Goal: Transaction & Acquisition: Purchase product/service

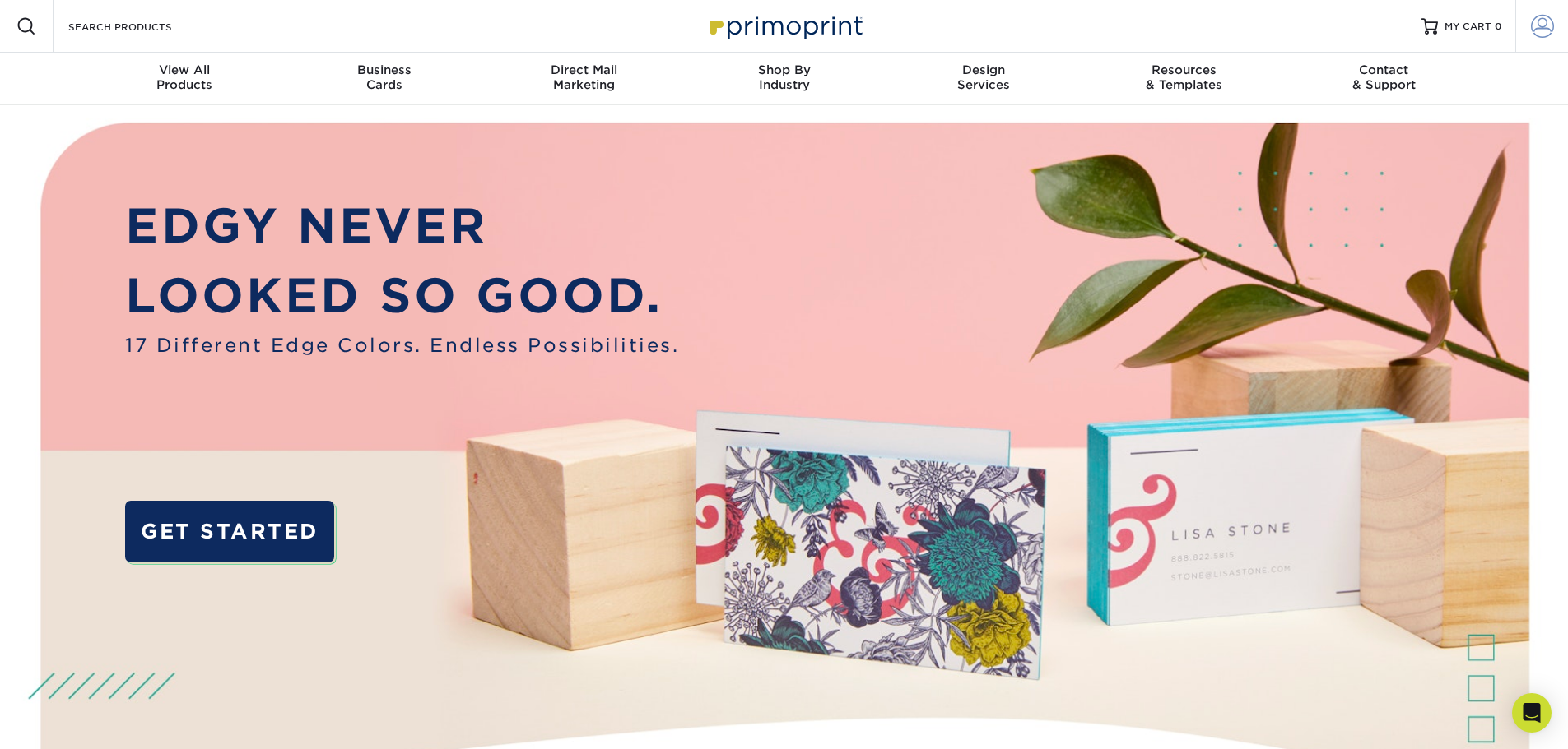
click at [1555, 30] on link "Account" at bounding box center [1541, 26] width 53 height 53
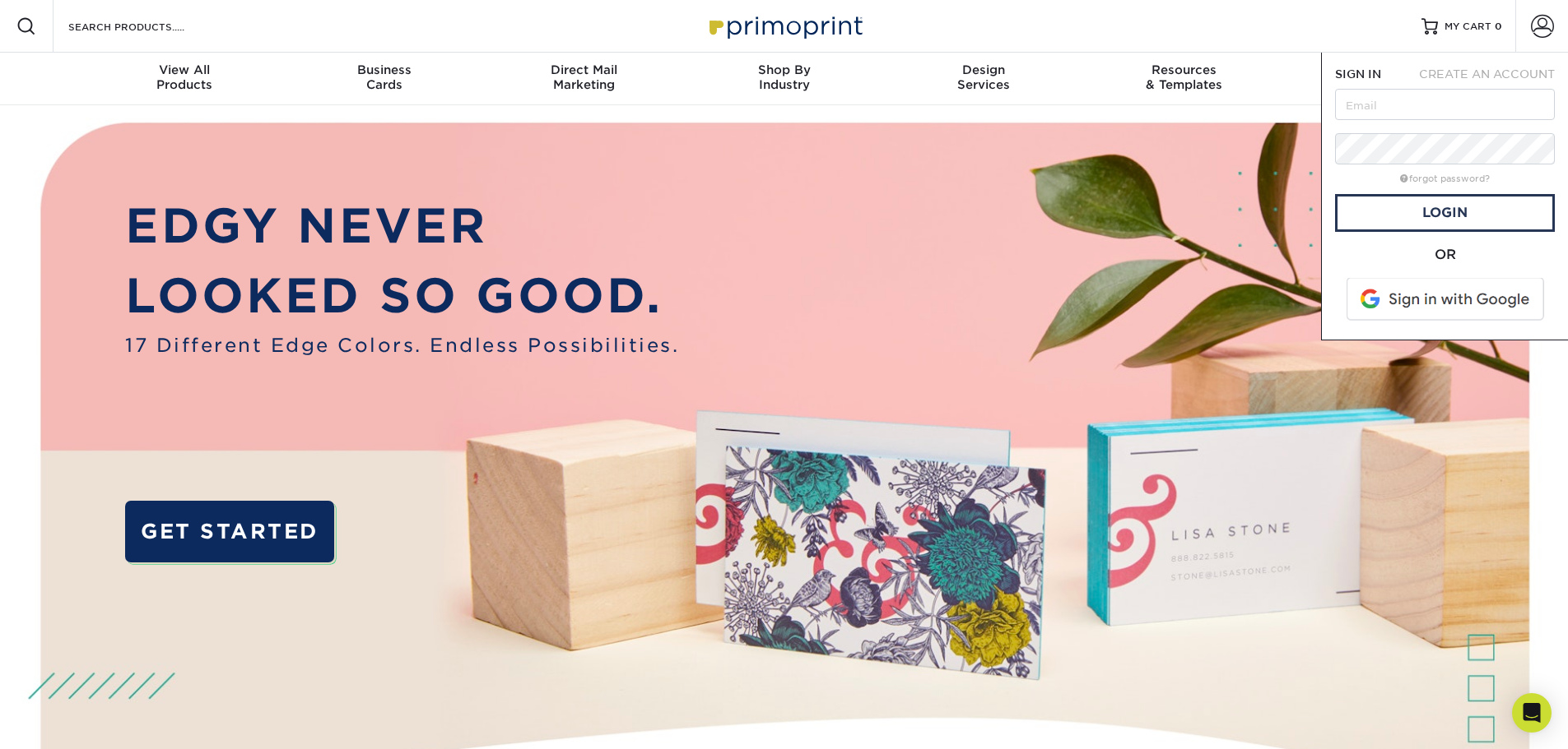
click at [1461, 300] on span at bounding box center [1447, 299] width 210 height 42
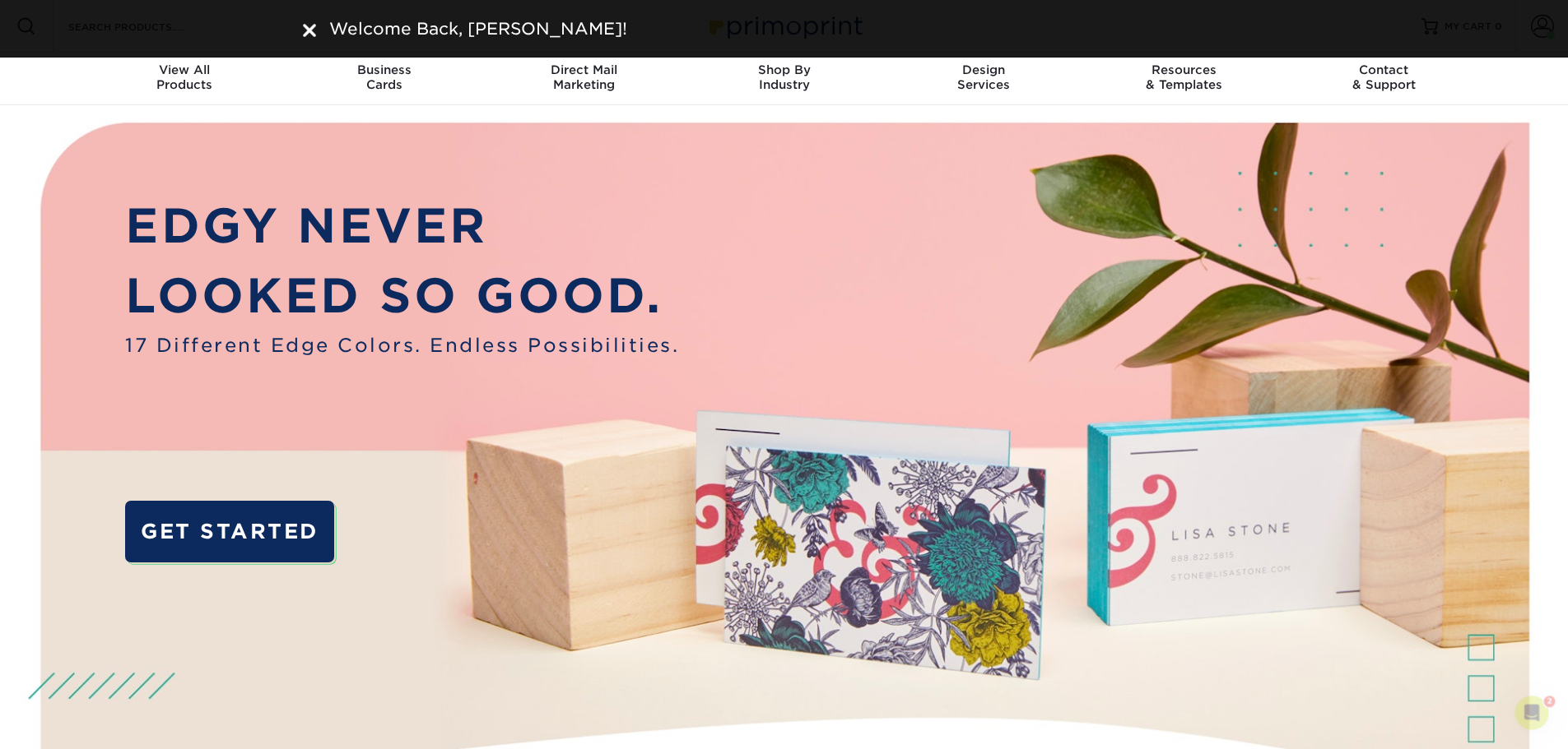
click at [309, 29] on img at bounding box center [309, 31] width 13 height 13
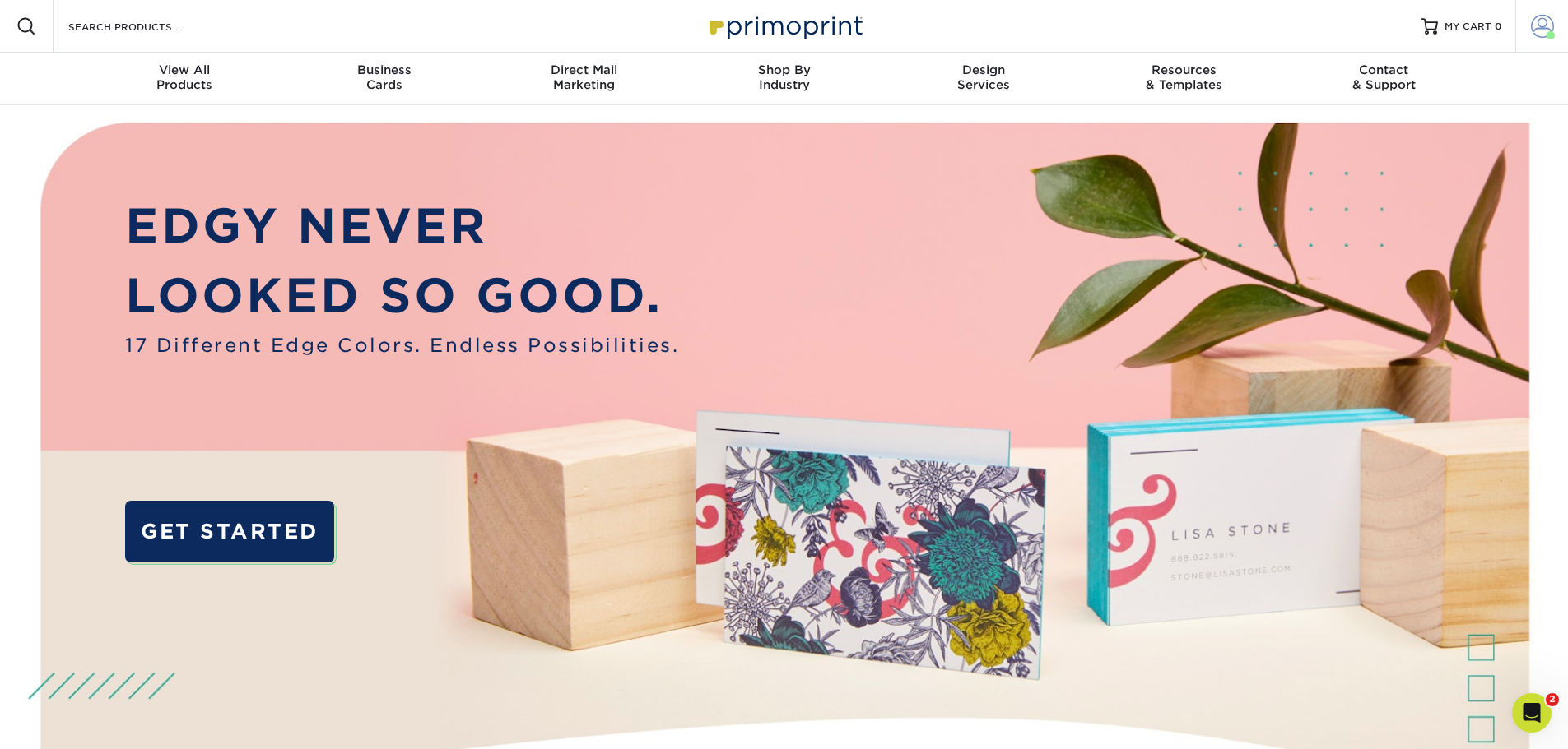
click at [1535, 31] on span at bounding box center [1542, 26] width 23 height 23
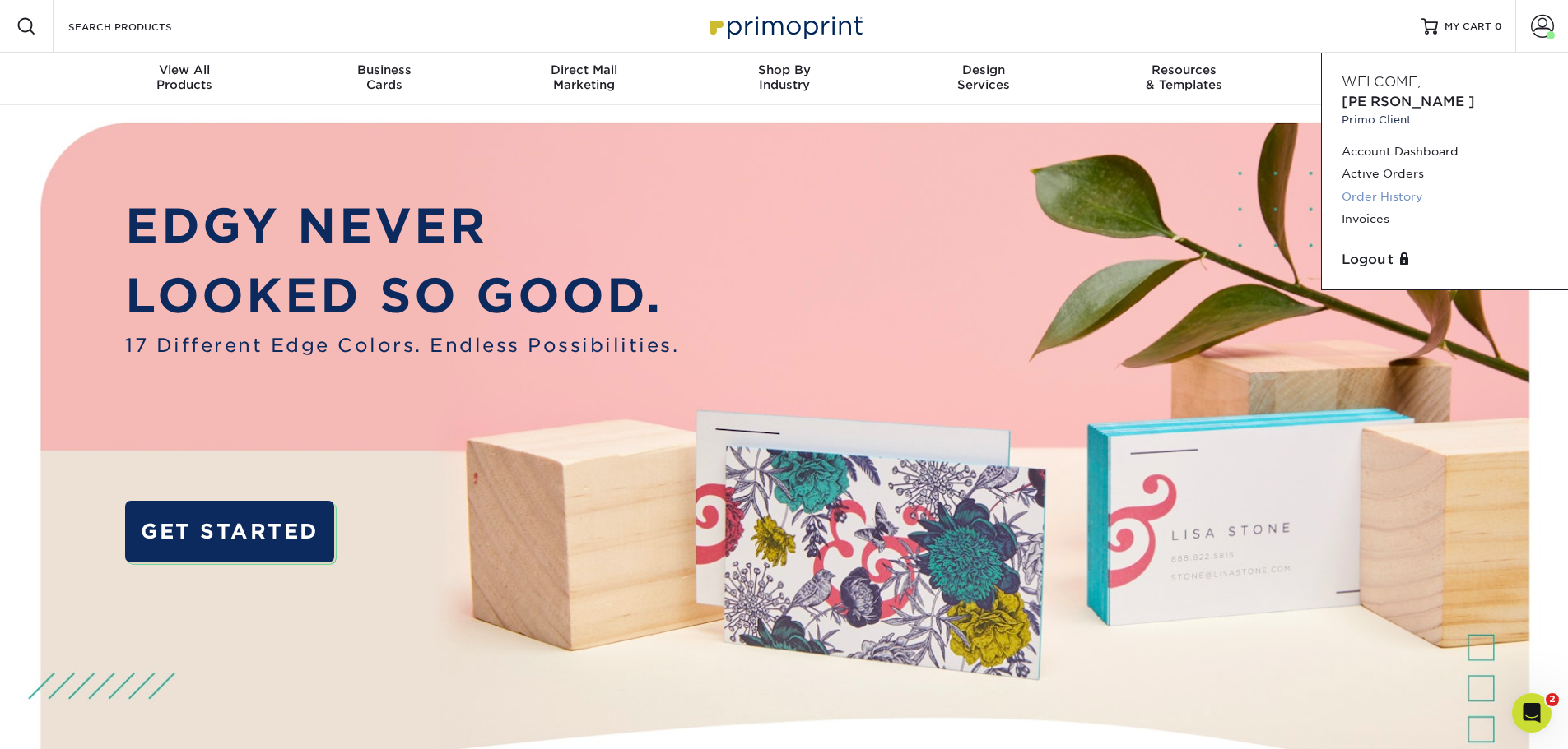
click at [1399, 186] on link "Order History" at bounding box center [1445, 196] width 206 height 22
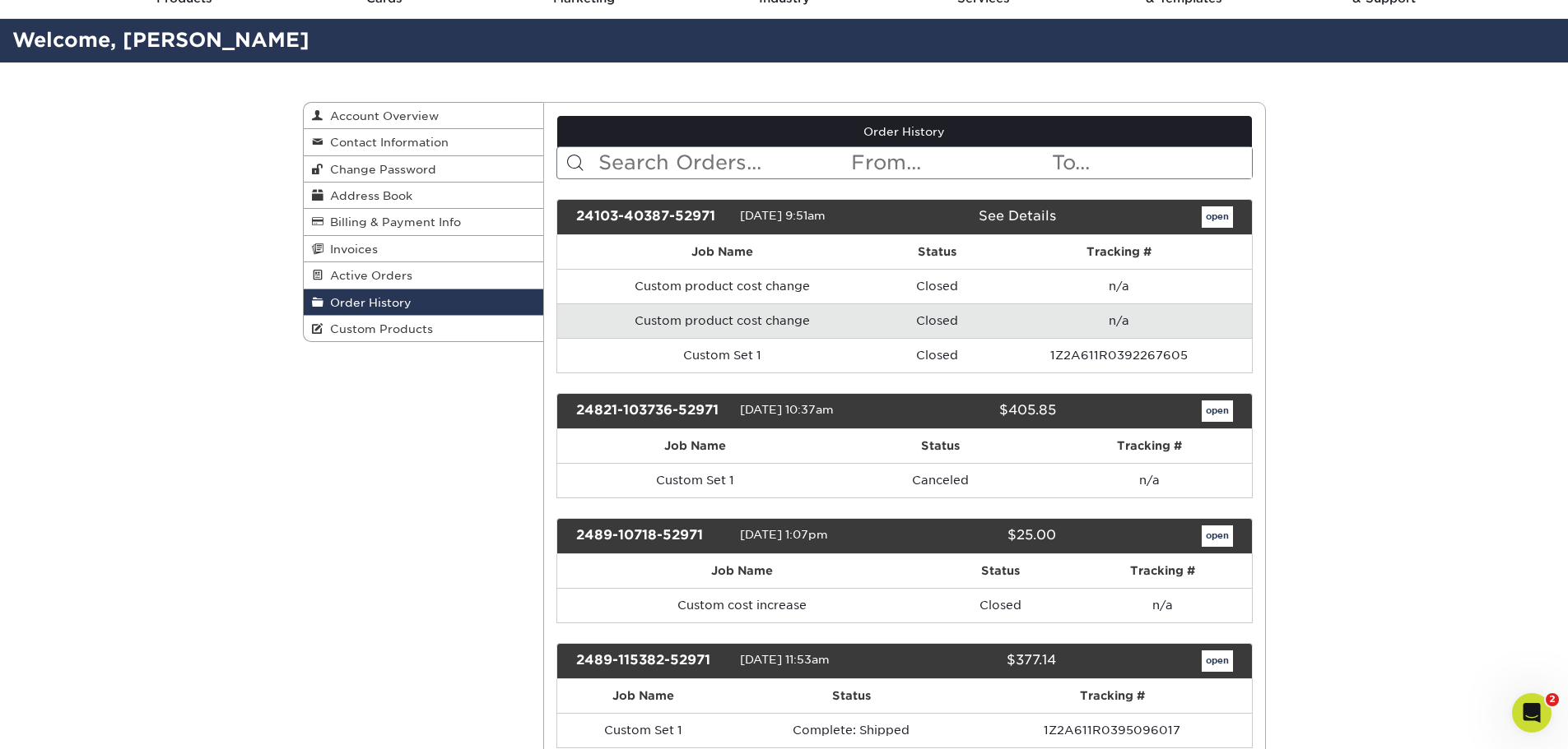
scroll to position [165, 0]
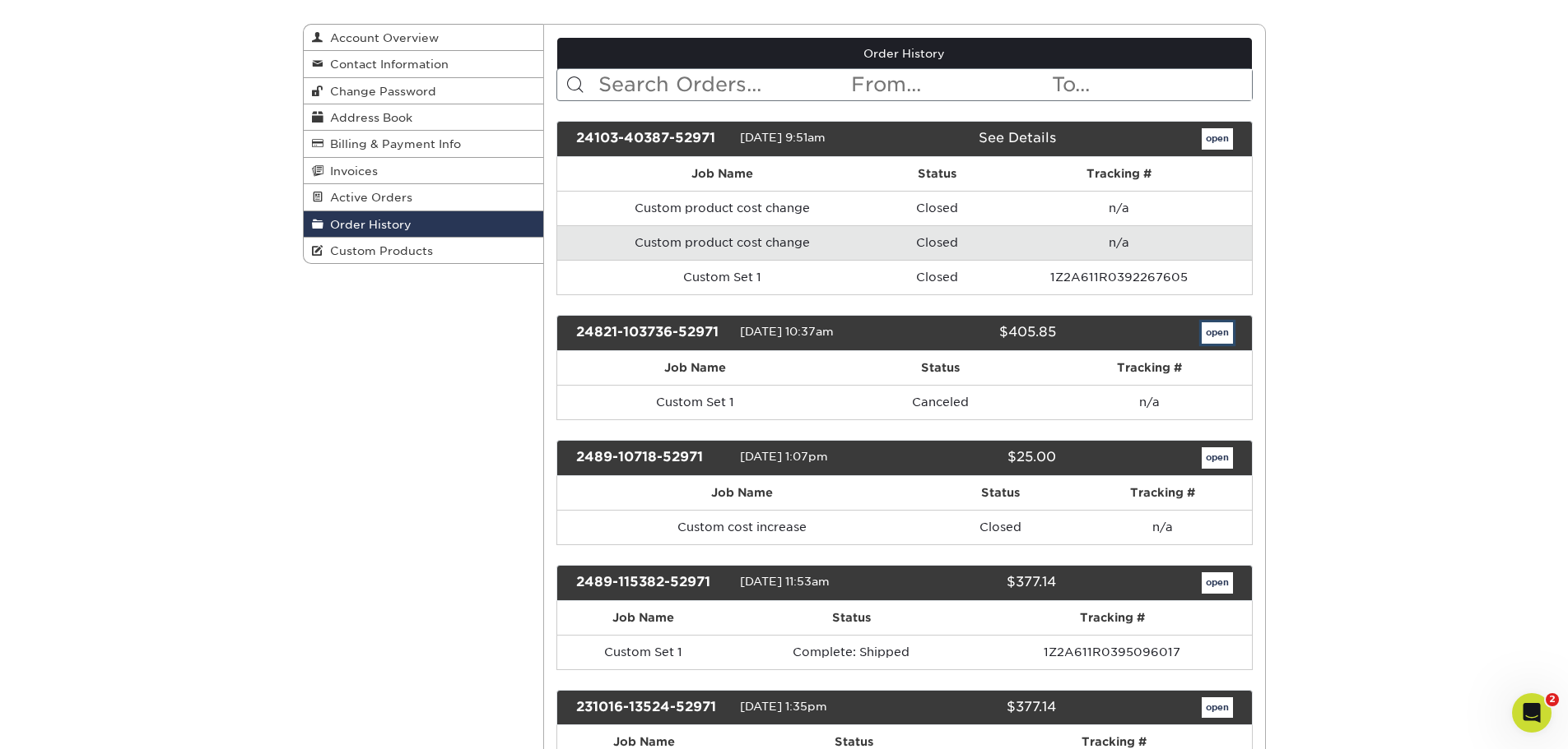
click at [1226, 334] on link "open" at bounding box center [1217, 333] width 31 height 21
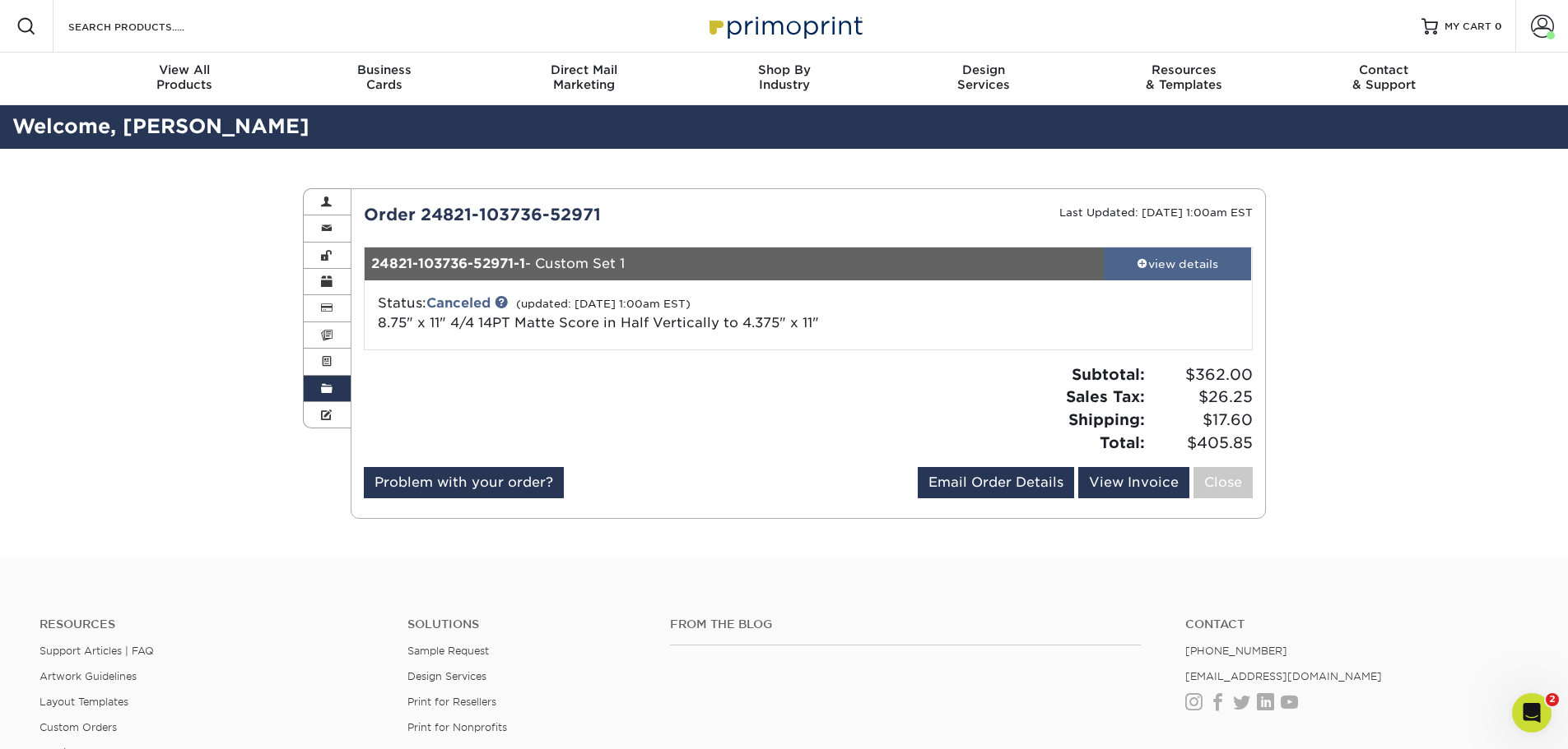
click at [1191, 269] on div "view details" at bounding box center [1178, 264] width 148 height 16
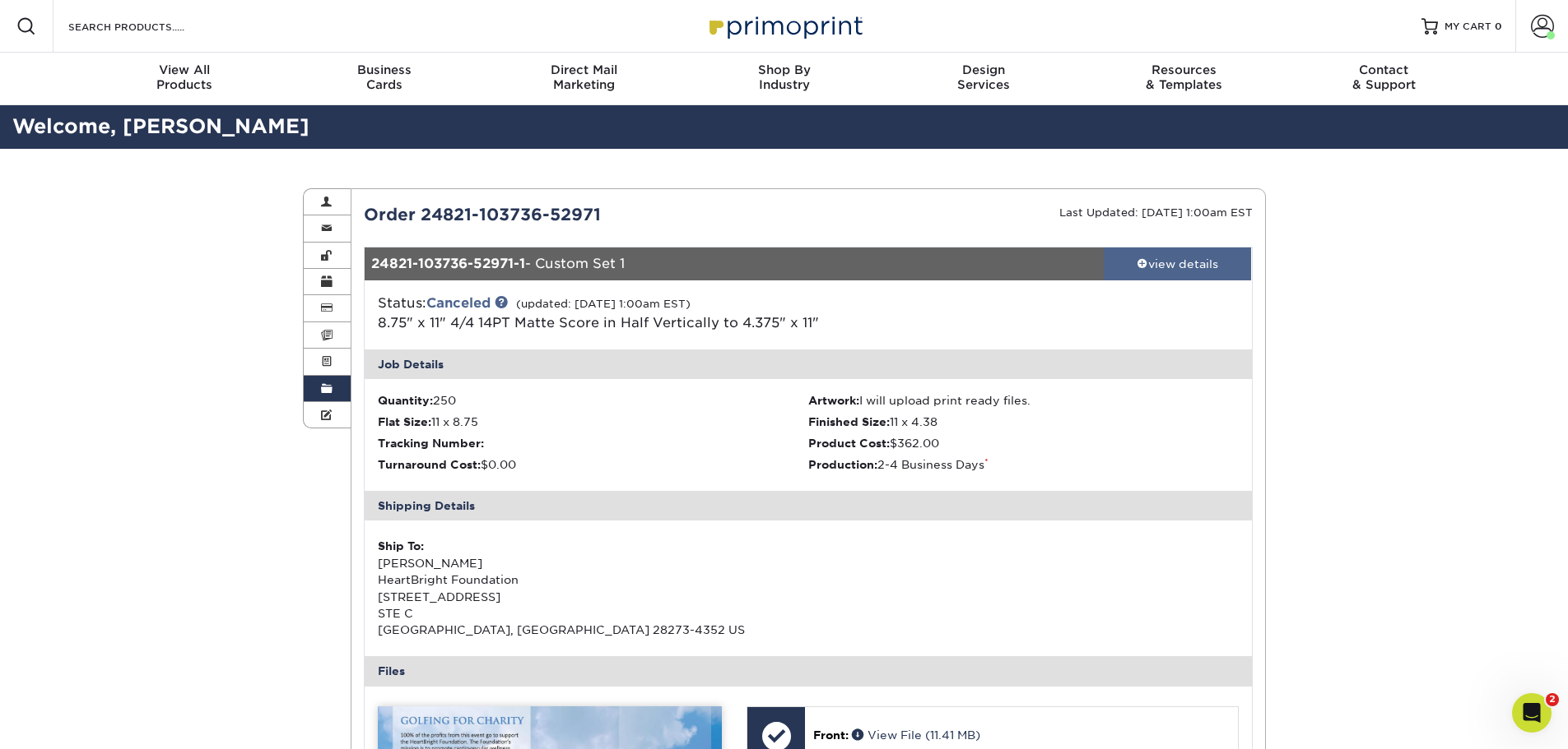
click at [1191, 269] on div "view details" at bounding box center [1178, 264] width 148 height 16
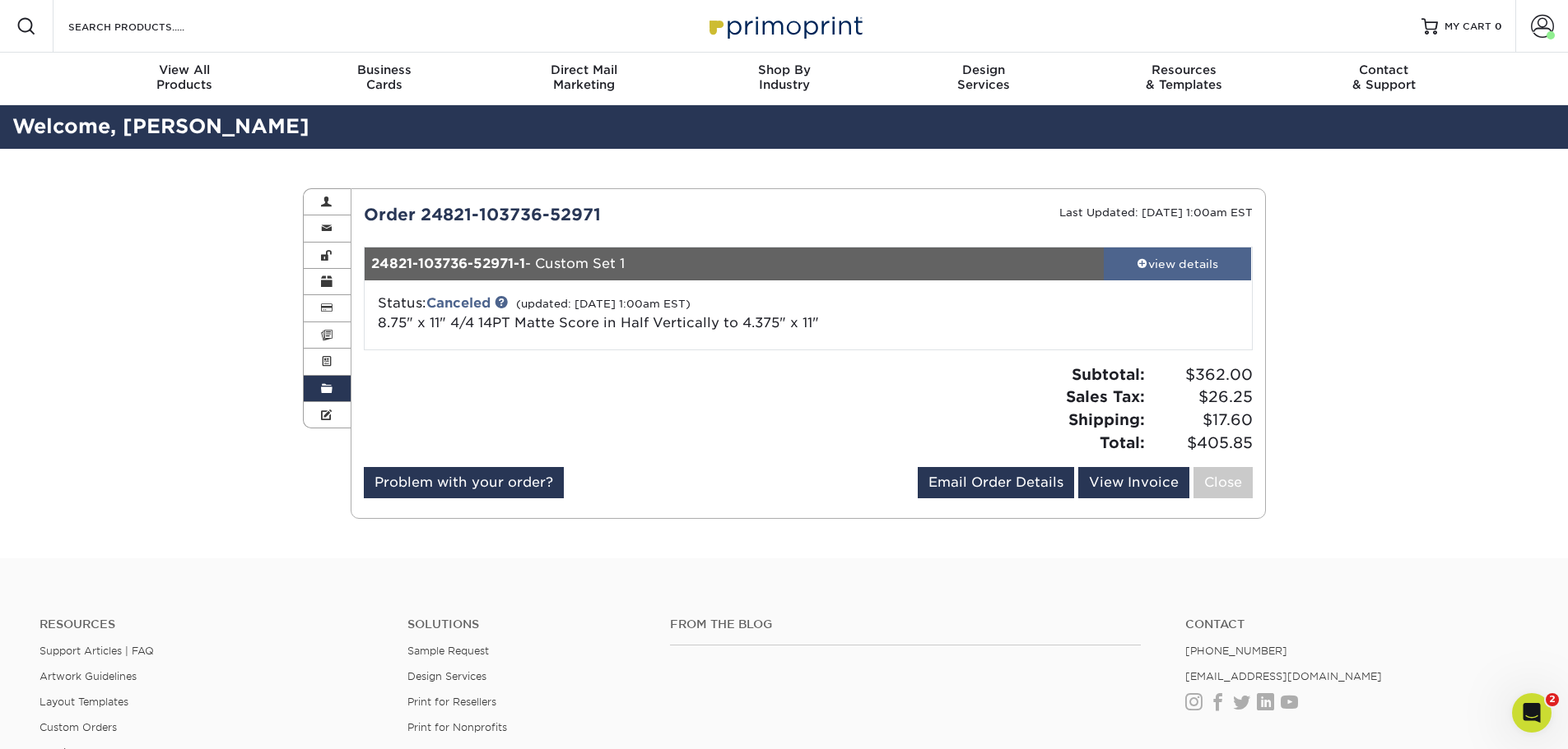
click at [1181, 256] on div "view details" at bounding box center [1178, 264] width 148 height 16
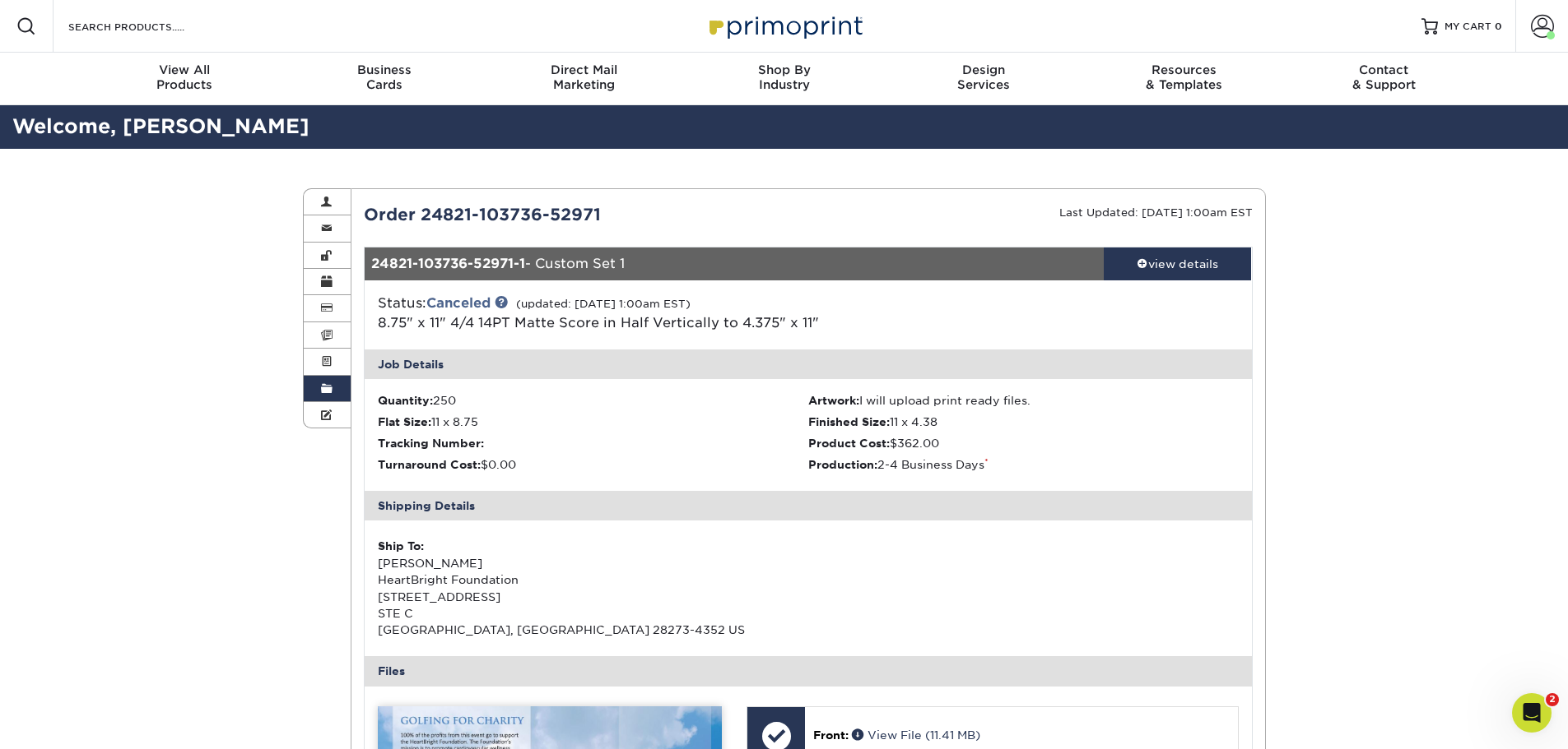
click at [326, 396] on link "Order History" at bounding box center [327, 388] width 48 height 26
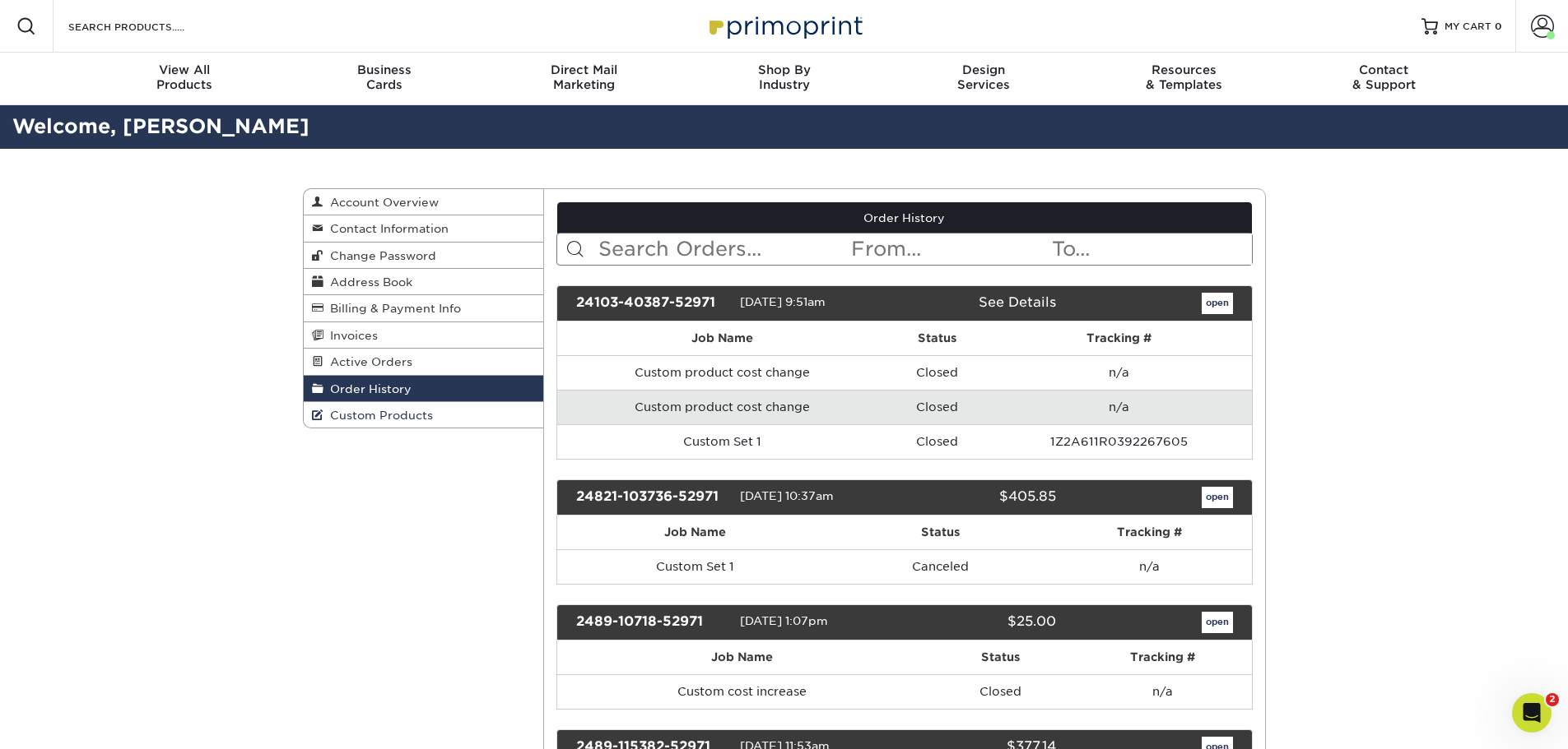
click at [415, 424] on link "Custom Products" at bounding box center [424, 415] width 241 height 25
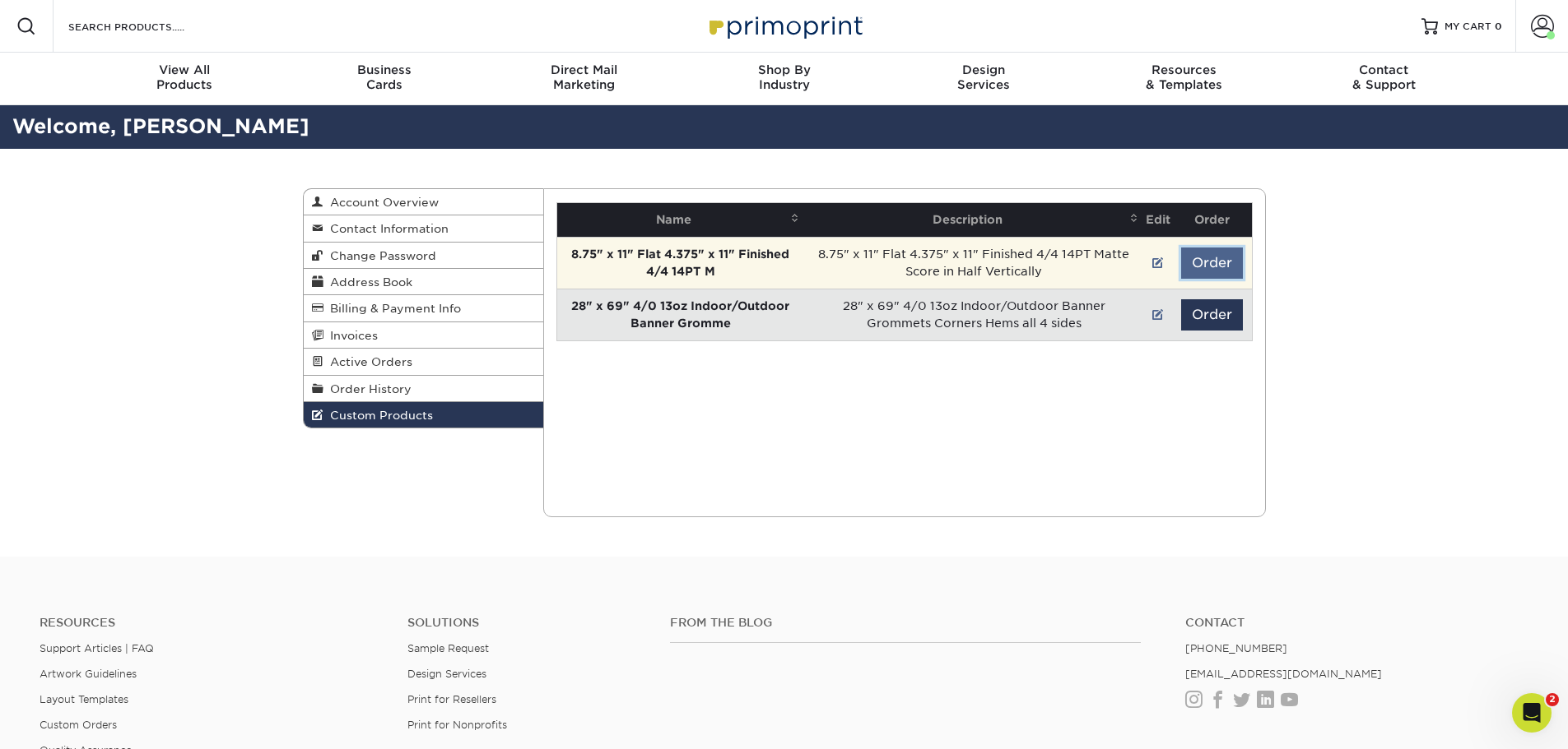
click at [1212, 262] on button "Order" at bounding box center [1212, 263] width 62 height 31
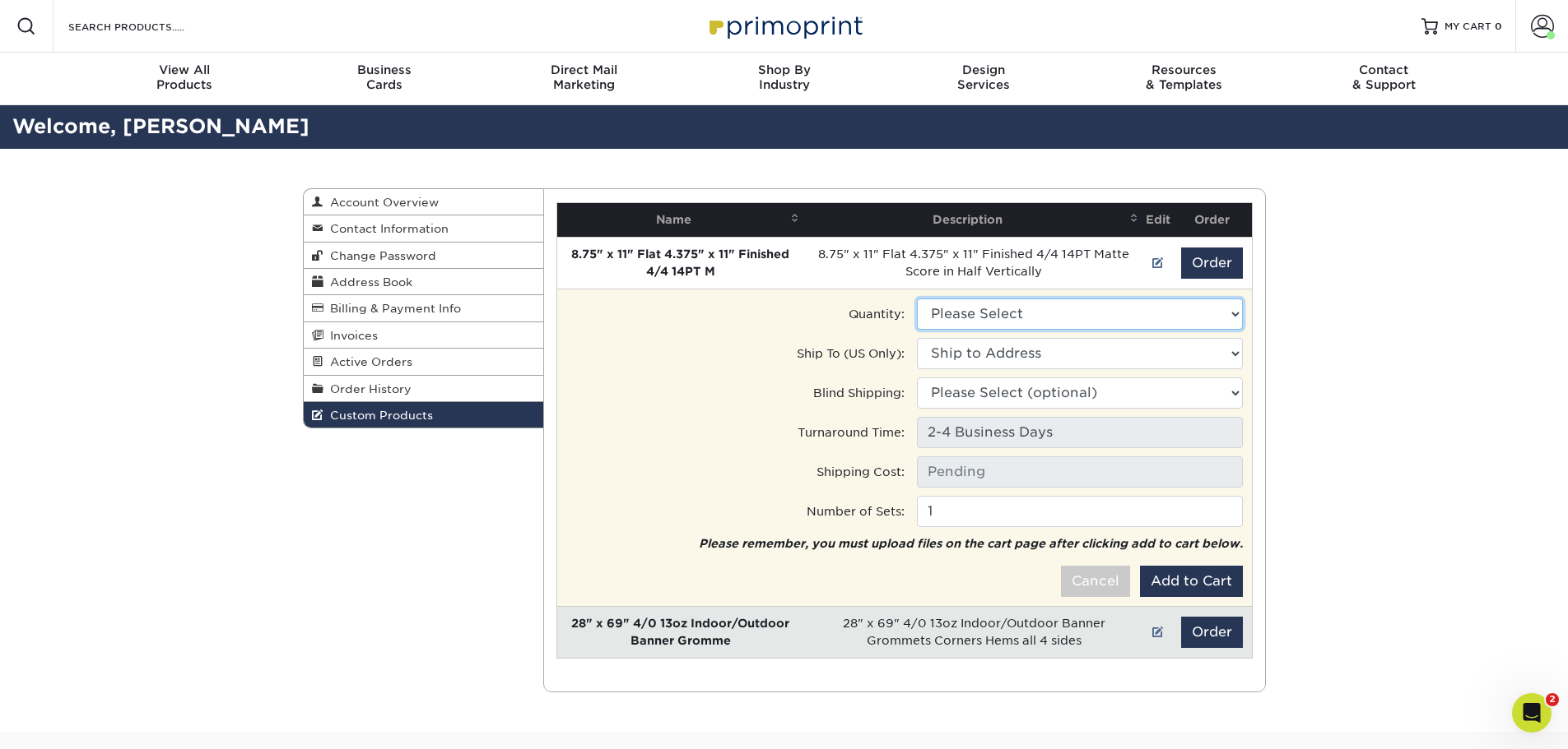
click at [1024, 321] on select "Please Select 250 - $354.00" at bounding box center [1080, 314] width 326 height 31
select select "0"
click at [917, 298] on select "Please Select 250 - $354.00" at bounding box center [1080, 314] width 326 height 31
type input "Ground: $17.60"
click at [1015, 353] on select "Ship to Address HeartBright Foundation office • 2101 Cambridge Beltway Dr, Char…" at bounding box center [1080, 353] width 326 height 31
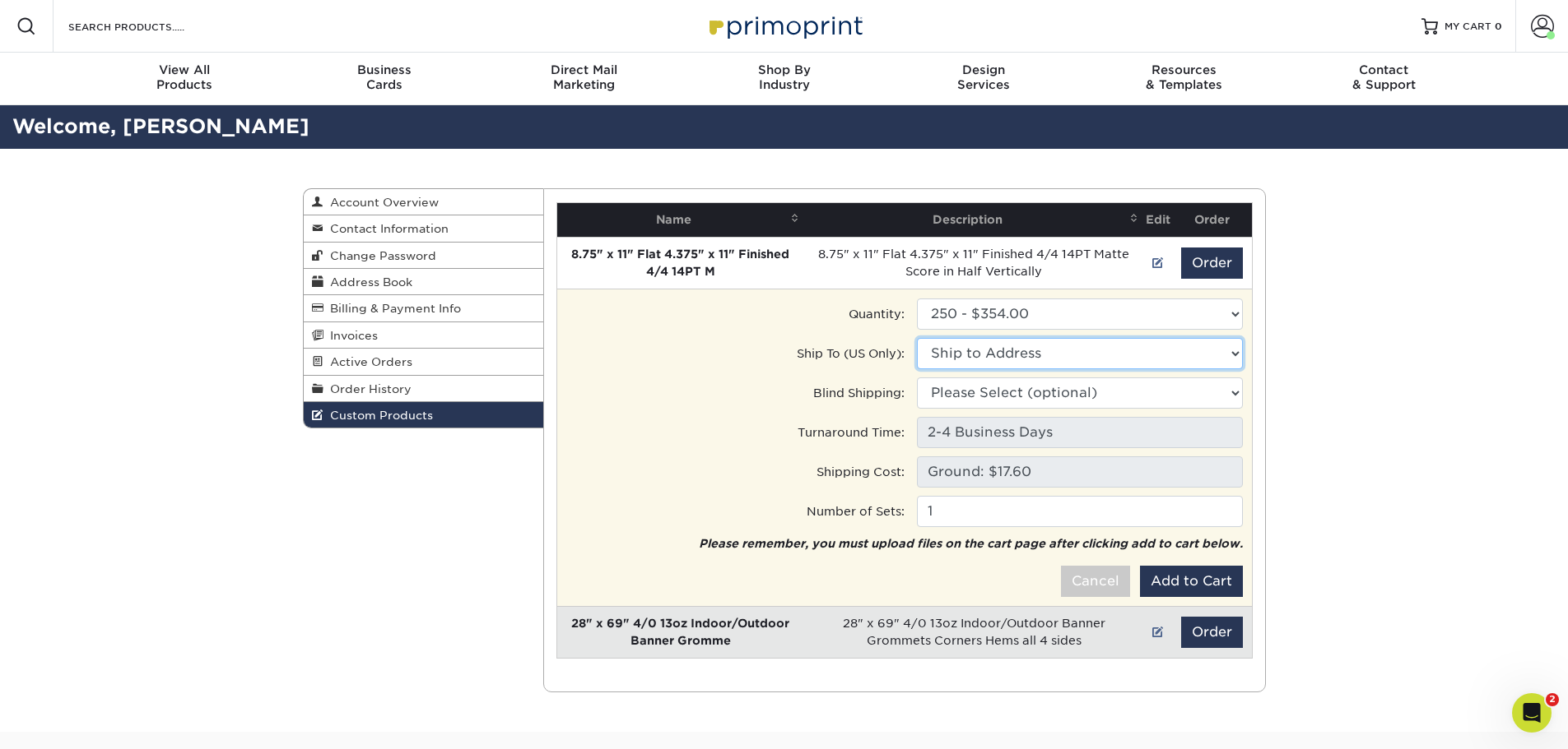
select select "32691"
click at [917, 338] on select "Ship to Address HeartBright Foundation office • 2101 Cambridge Beltway Dr, Char…" at bounding box center [1080, 353] width 326 height 31
click at [1154, 573] on button "Add to Cart" at bounding box center [1190, 581] width 103 height 31
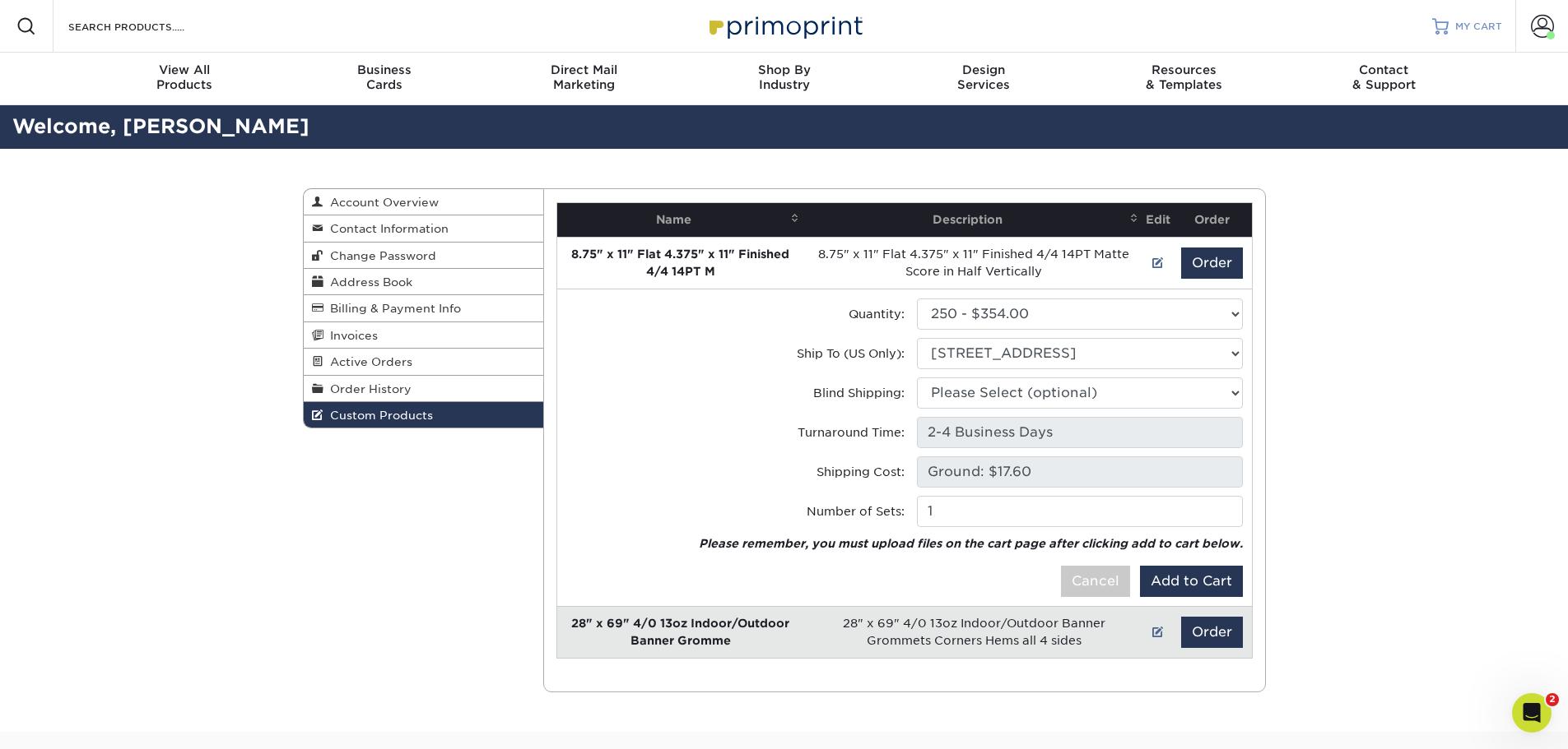
click at [1483, 26] on span "MY CART" at bounding box center [1478, 27] width 47 height 14
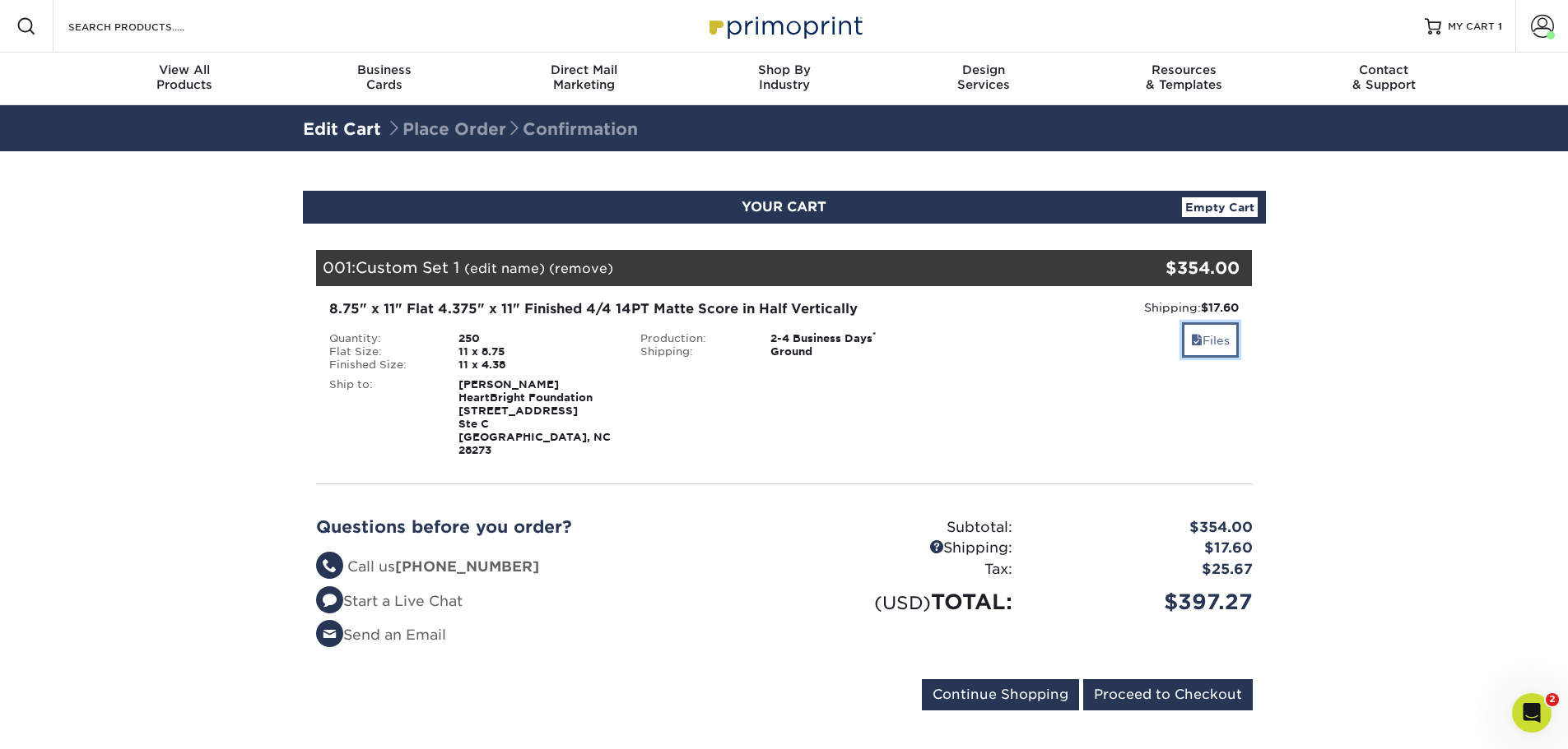
click at [1218, 349] on link "Files" at bounding box center [1210, 340] width 57 height 36
click at [123, 244] on section "YOUR CART Empty Cart Your Cart is Empty View Account Active Orders Order Histor…" at bounding box center [784, 460] width 1568 height 619
click at [67, 355] on section "YOUR CART Empty Cart Your Cart is Empty View Account Active Orders Order Histor…" at bounding box center [784, 460] width 1568 height 619
